Goal: Entertainment & Leisure: Consume media (video, audio)

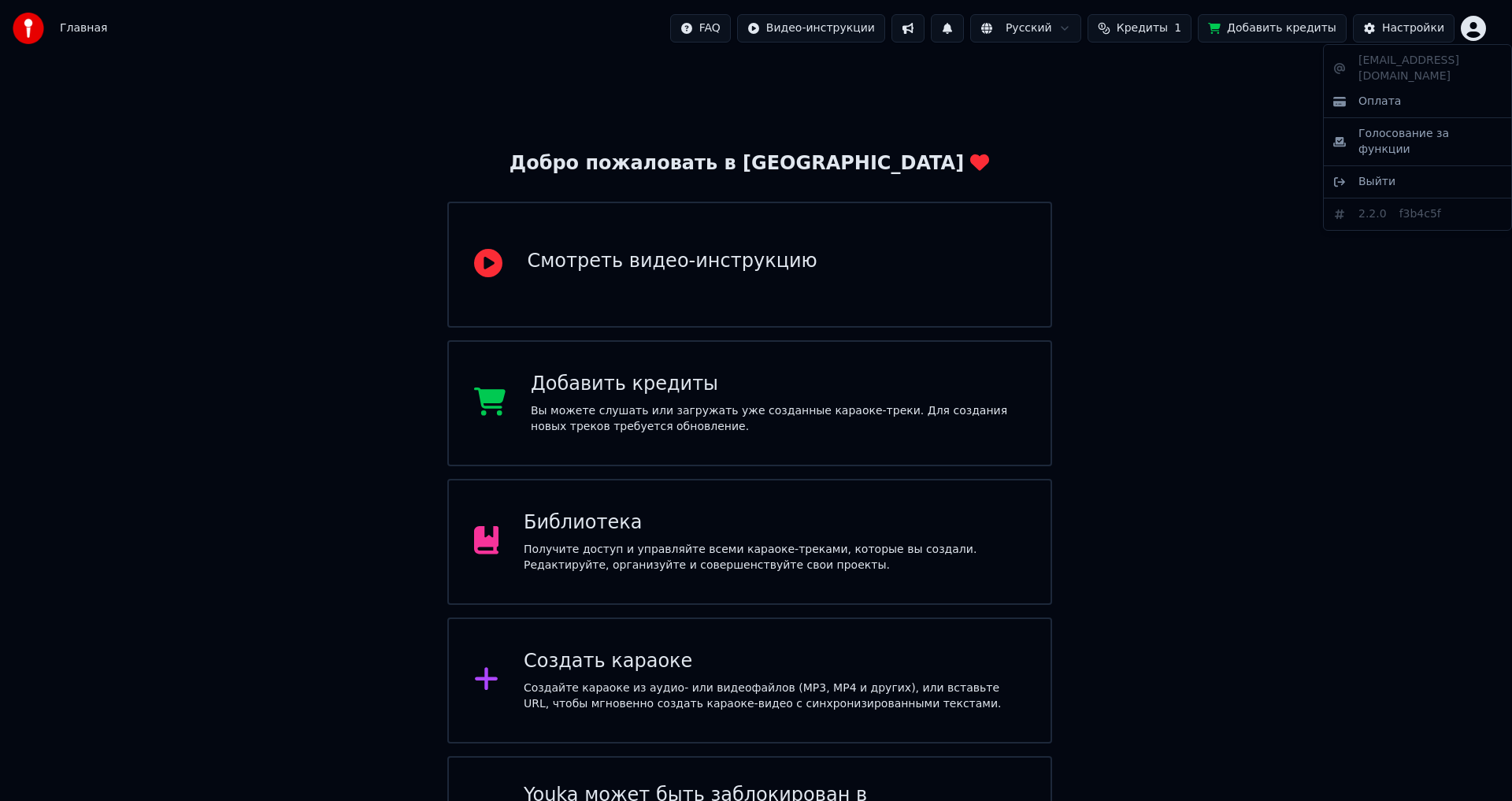
click at [1478, 26] on html "Главная FAQ Видео-инструкции Русский Кредиты 1 Добавить кредиты Настройки Добро…" at bounding box center [756, 449] width 1512 height 897
click at [728, 95] on html "Главная FAQ Видео-инструкции Русский Кредиты 1 Добавить кредиты Настройки Добро…" at bounding box center [756, 449] width 1512 height 897
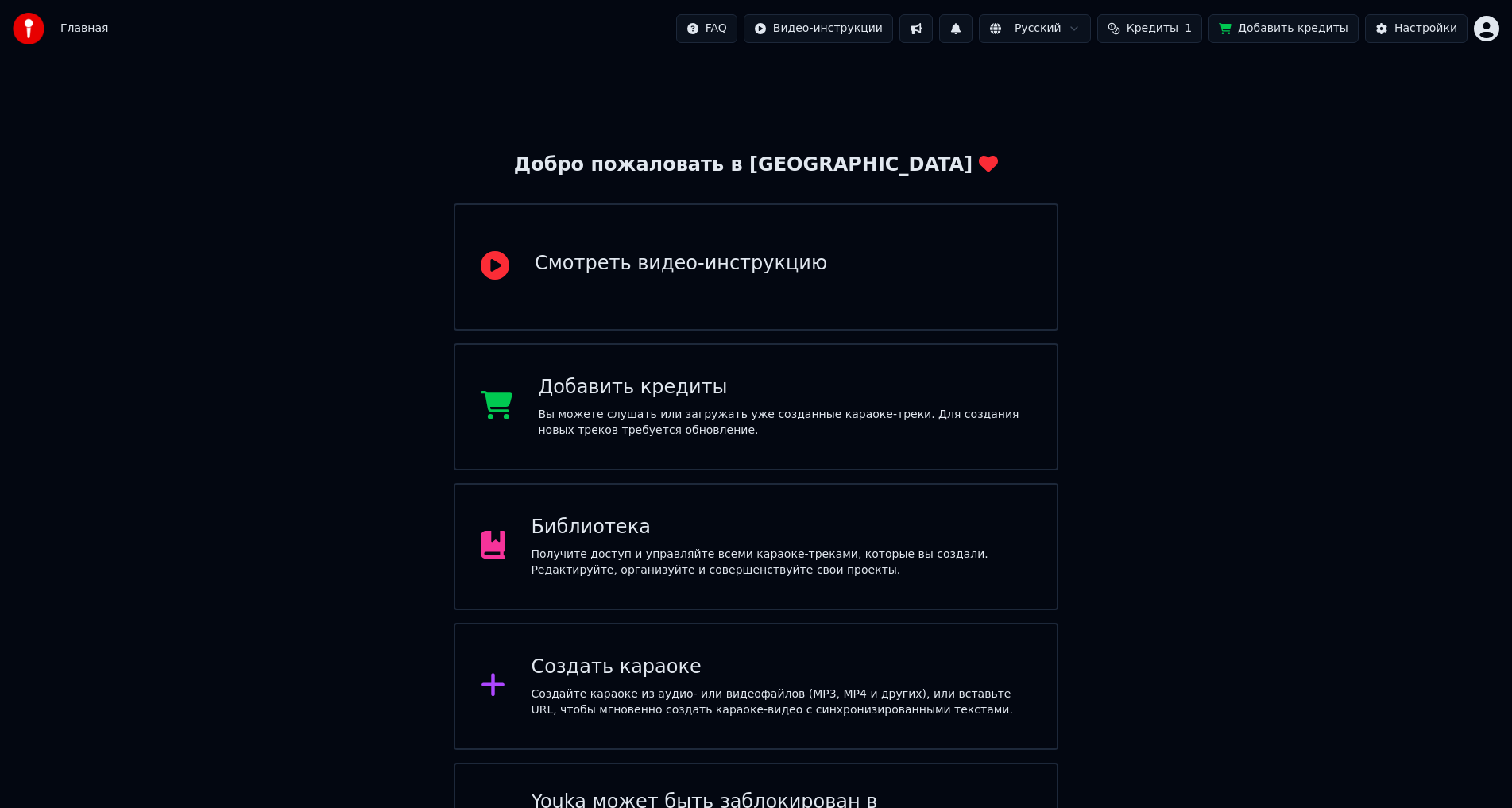
click at [34, 23] on img at bounding box center [28, 28] width 32 height 32
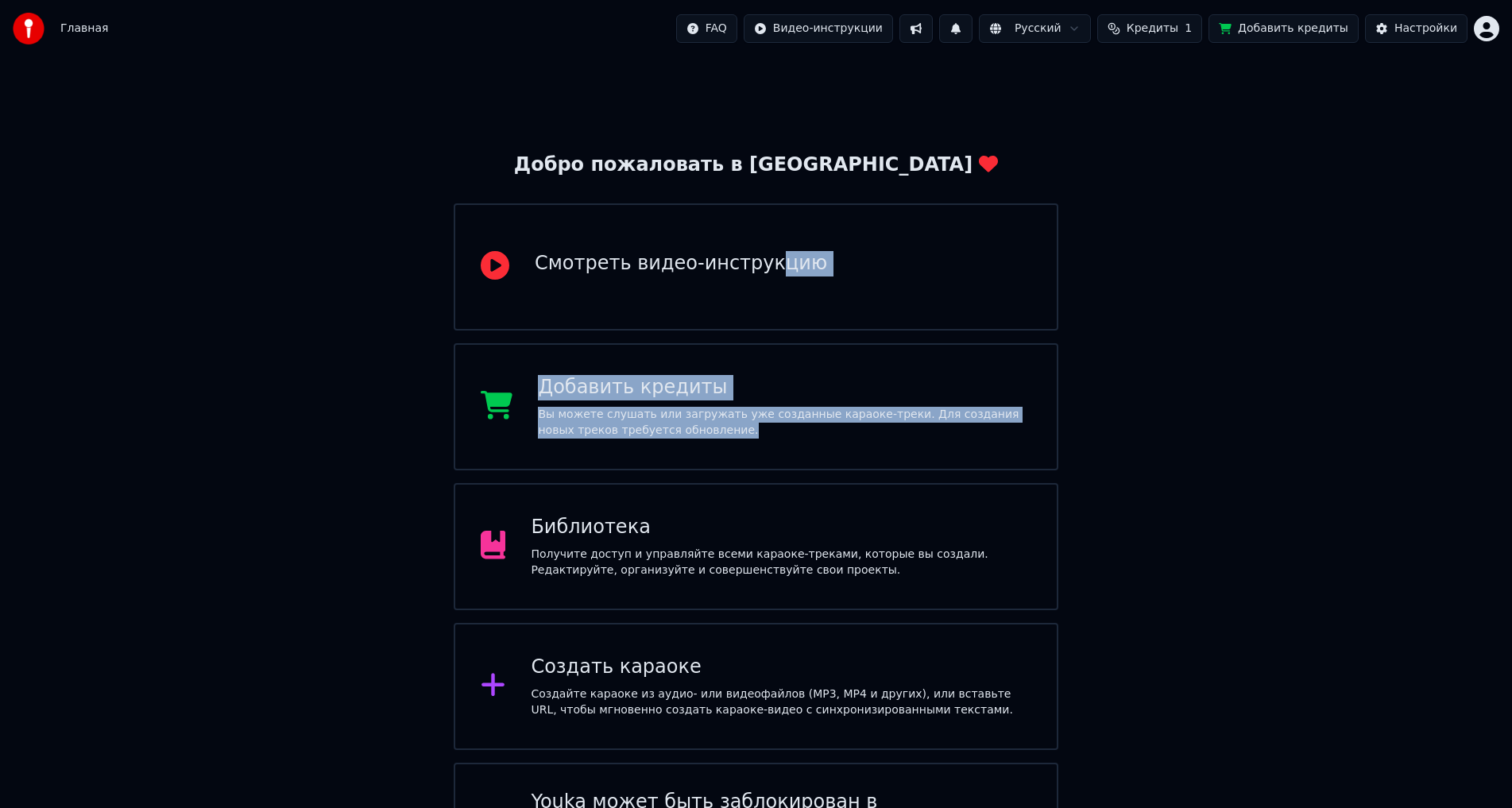
drag, startPoint x: 748, startPoint y: 289, endPoint x: 1151, endPoint y: 437, distance: 429.3
click at [1151, 437] on div "Добро пожаловать в Youka Смотреть видео-инструкцию Добавить кредиты Вы можете с…" at bounding box center [756, 481] width 1512 height 848
click at [1196, 436] on div "Добро пожаловать в Youka Смотреть видео-инструкцию Добавить кредиты Вы можете с…" at bounding box center [756, 481] width 1512 height 848
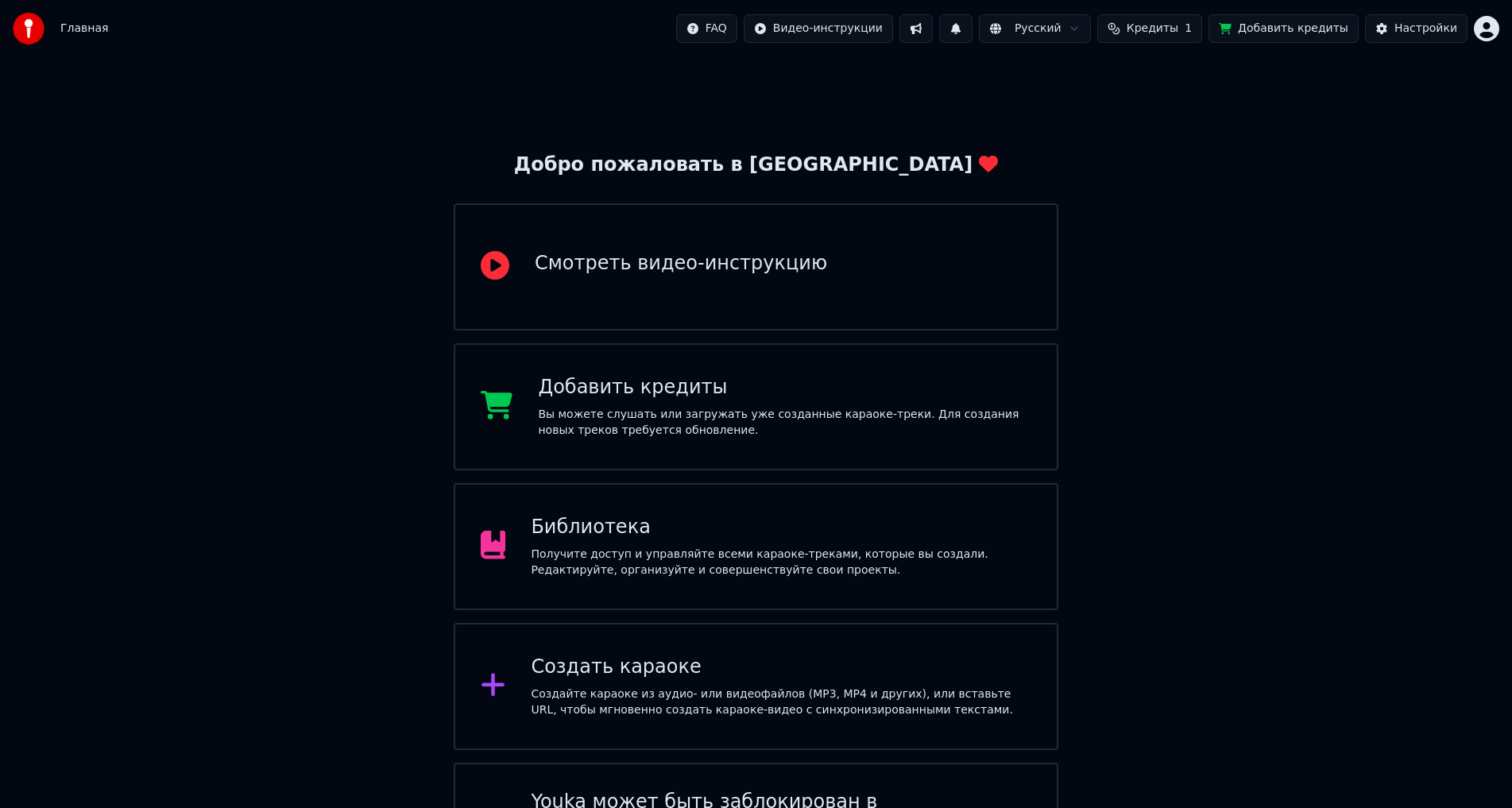
click at [809, 552] on div "Получите доступ и управляйте всеми караоке-треками, которые вы создали. Редакти…" at bounding box center [781, 562] width 500 height 32
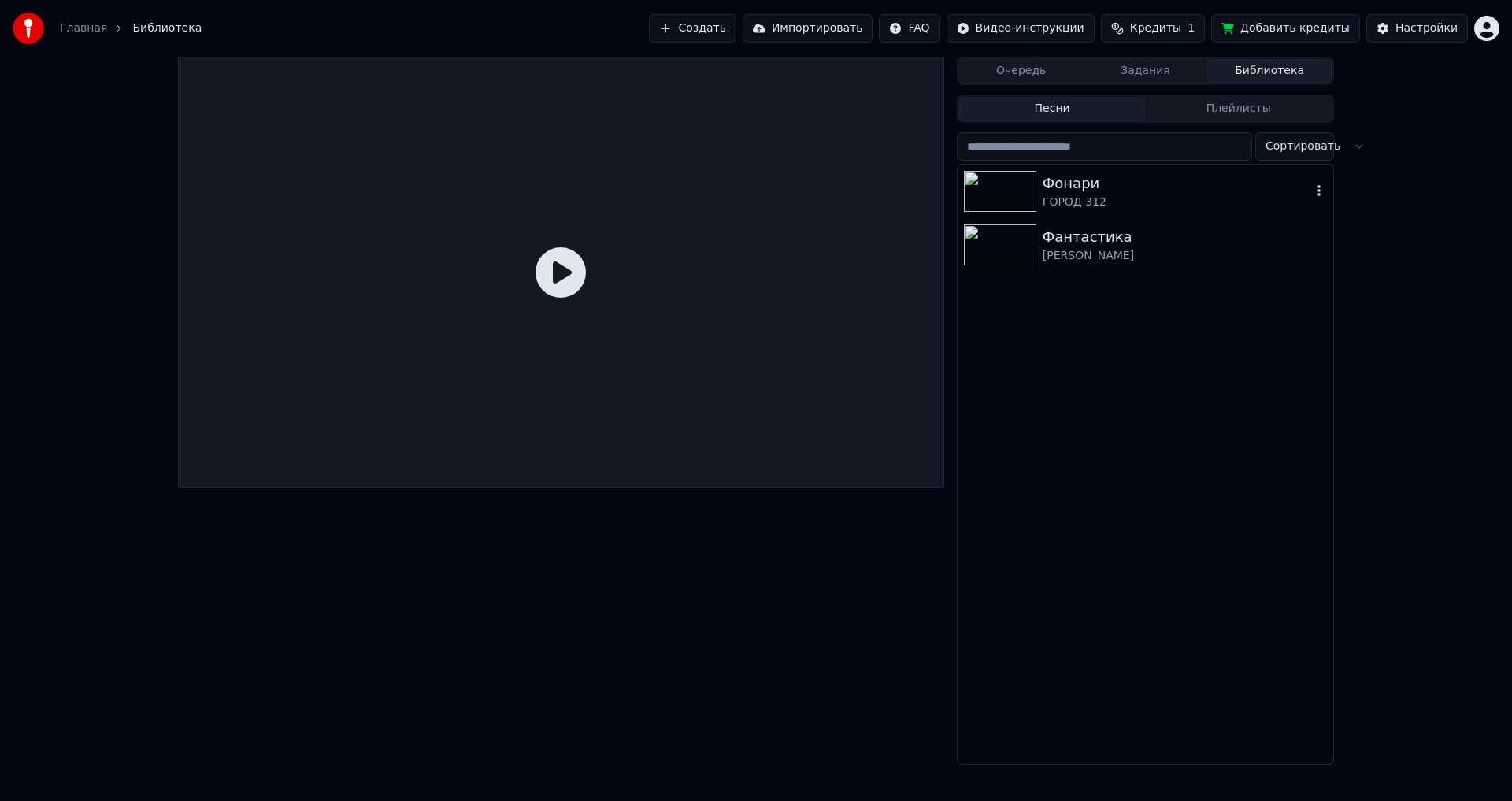
click at [1011, 189] on img at bounding box center [1000, 192] width 72 height 41
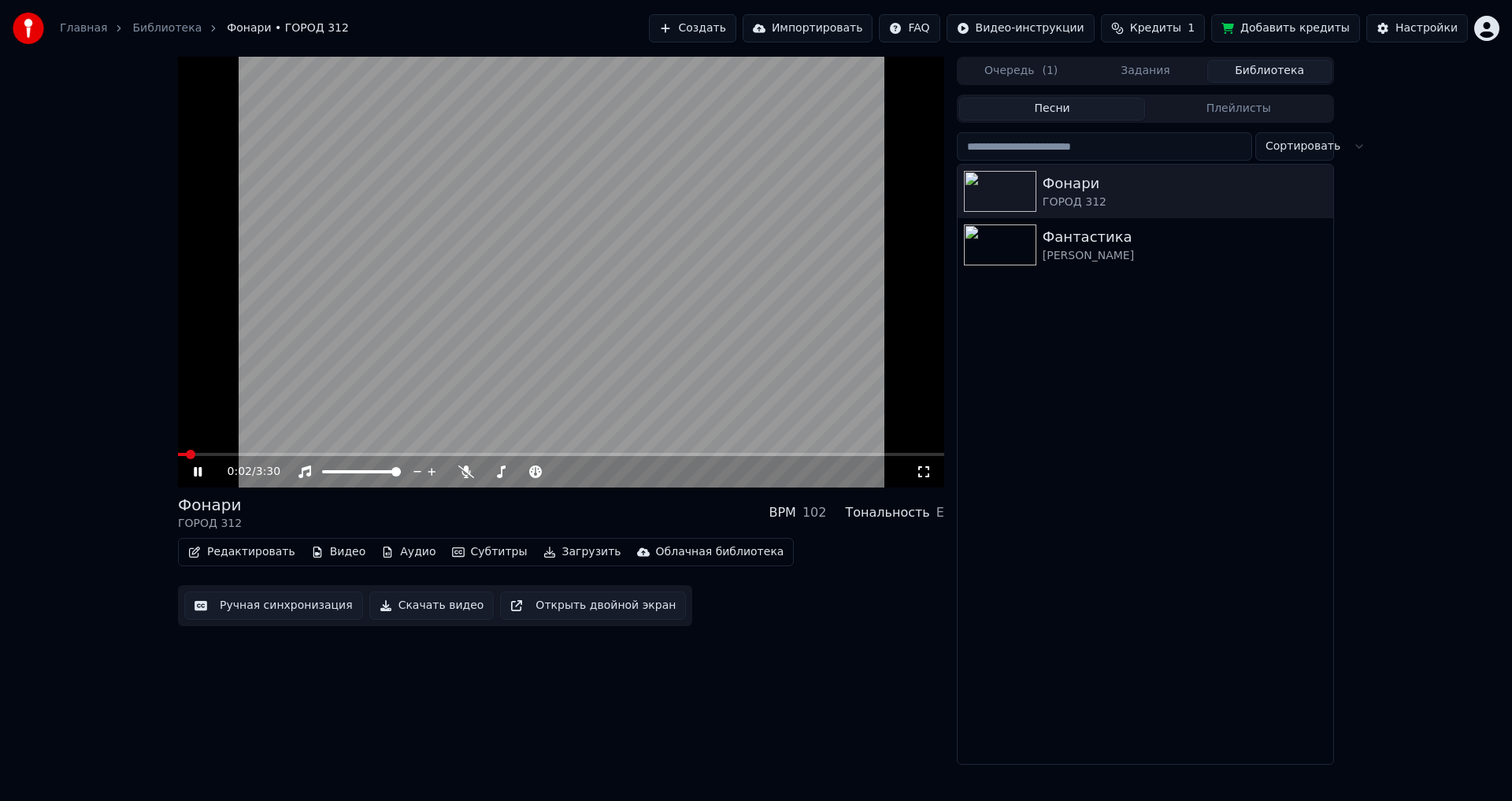
click at [216, 452] on video at bounding box center [561, 272] width 766 height 431
click at [226, 455] on span at bounding box center [561, 454] width 766 height 3
click at [194, 468] on icon at bounding box center [197, 471] width 9 height 11
click at [256, 451] on video at bounding box center [561, 272] width 766 height 431
click at [350, 468] on div at bounding box center [376, 471] width 127 height 16
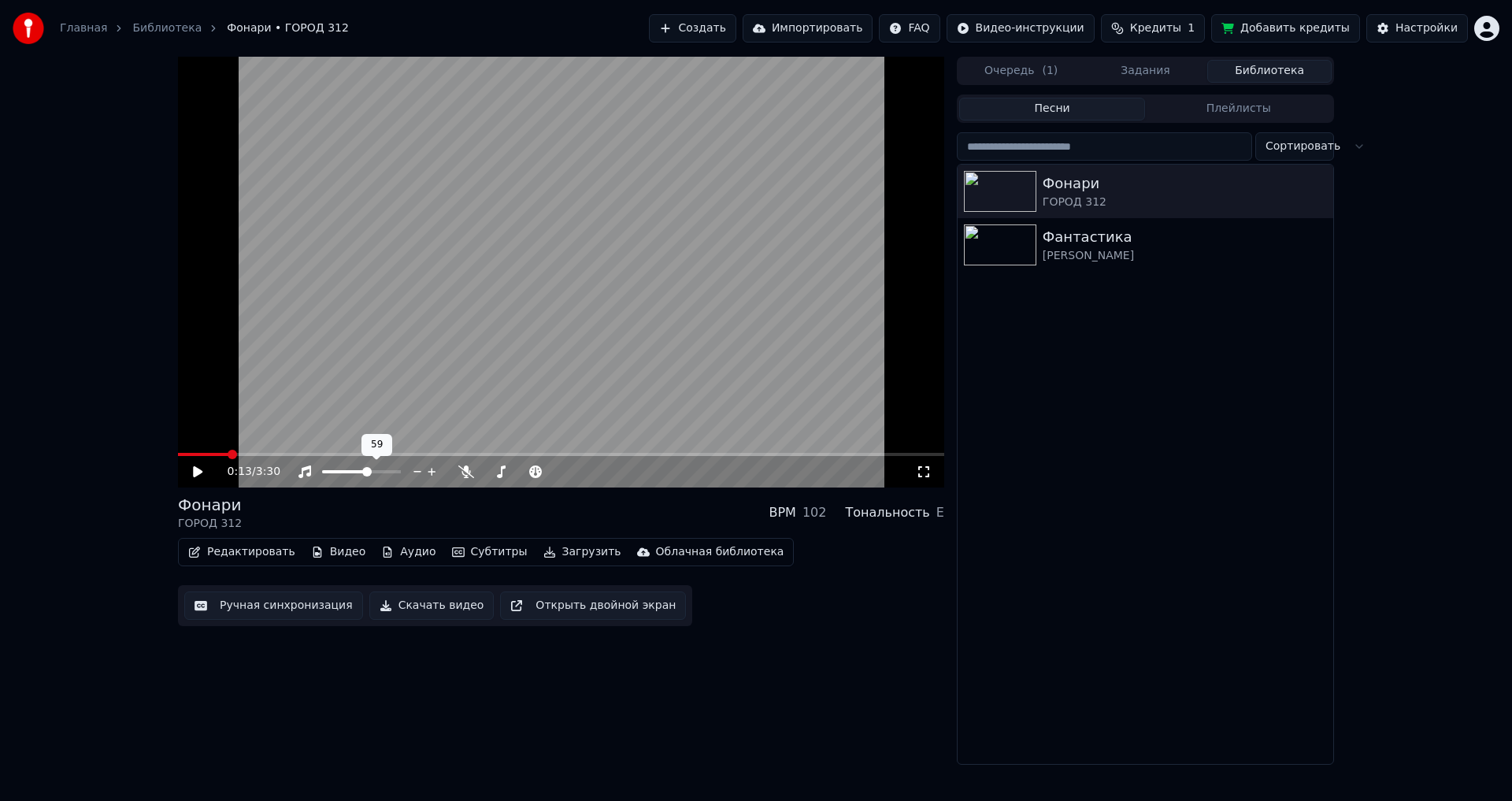
click at [369, 477] on span at bounding box center [366, 471] width 9 height 9
click at [201, 473] on icon at bounding box center [197, 471] width 9 height 11
click at [348, 477] on span at bounding box center [348, 471] width 9 height 9
click at [262, 454] on span at bounding box center [261, 454] width 9 height 9
click at [283, 454] on span at bounding box center [286, 454] width 9 height 9
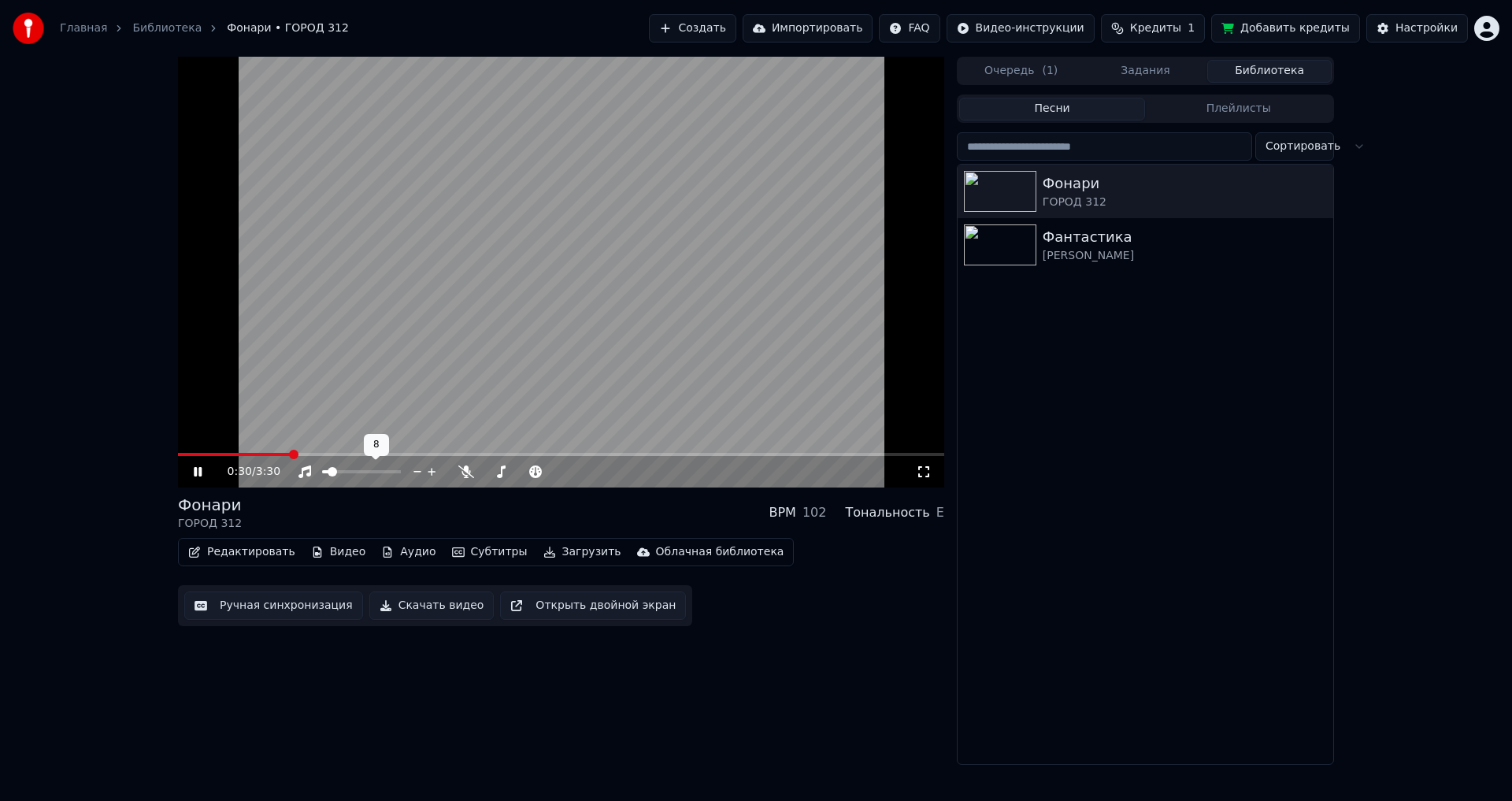
click at [329, 477] on span at bounding box center [332, 471] width 9 height 9
click at [318, 454] on span at bounding box center [322, 454] width 9 height 9
click at [342, 456] on span at bounding box center [259, 454] width 164 height 3
